Goal: Task Accomplishment & Management: Use online tool/utility

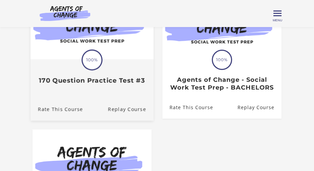
scroll to position [88, 0]
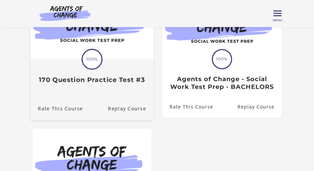
click at [90, 76] on div "Translation missing: en.liquid.partials.dashboard_course_card.progress_descript…" at bounding box center [91, 71] width 123 height 25
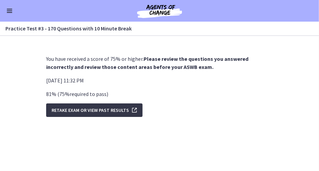
click at [86, 111] on span "Retake Exam OR View Past Results" at bounding box center [90, 110] width 77 height 8
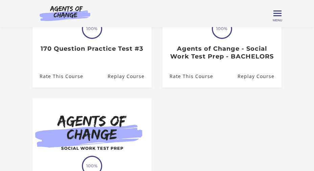
scroll to position [119, 0]
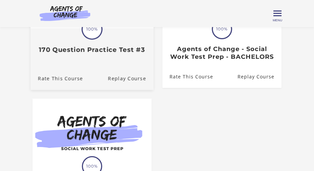
click at [70, 50] on h3 "170 Question Practice Test #3" at bounding box center [92, 50] width 108 height 8
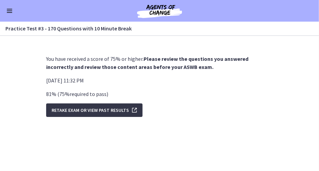
click at [105, 110] on span "Retake Exam OR View Past Results" at bounding box center [90, 110] width 77 height 8
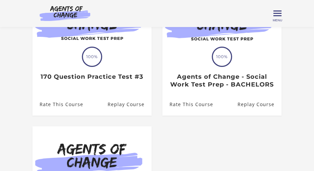
scroll to position [91, 0]
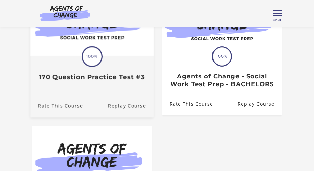
click at [127, 80] on h3 "170 Question Practice Test #3" at bounding box center [92, 78] width 108 height 8
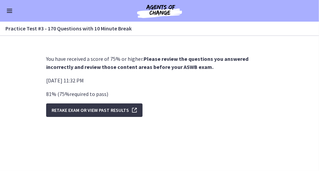
click at [119, 109] on span "Retake Exam OR View Past Results" at bounding box center [90, 110] width 77 height 8
